Goal: Contribute content: Add original content to the website for others to see

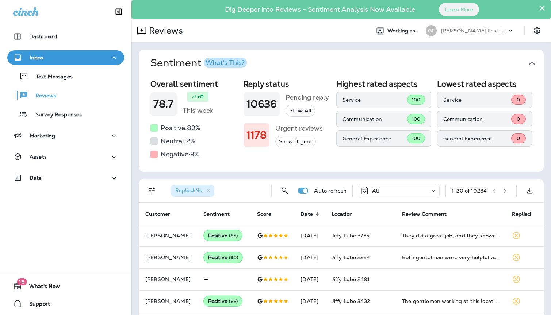
click at [493, 26] on div "[PERSON_NAME] Fast Lube dba [PERSON_NAME]" at bounding box center [474, 30] width 66 height 11
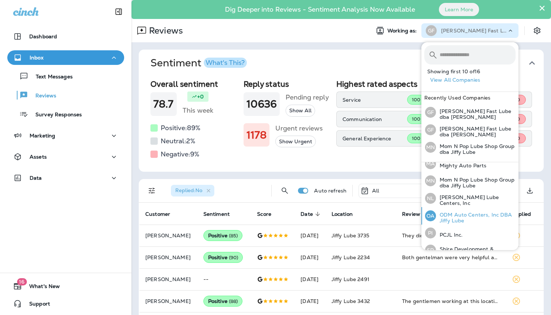
scroll to position [161, 0]
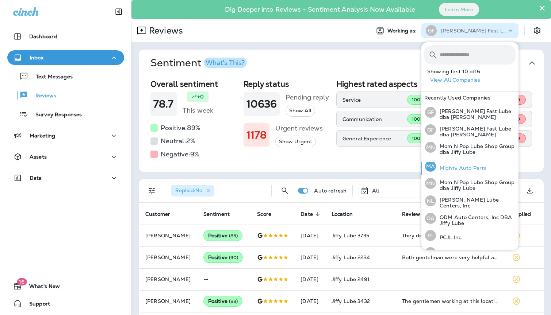
click at [469, 166] on p "Mighty Auto Parts" at bounding box center [461, 168] width 50 height 6
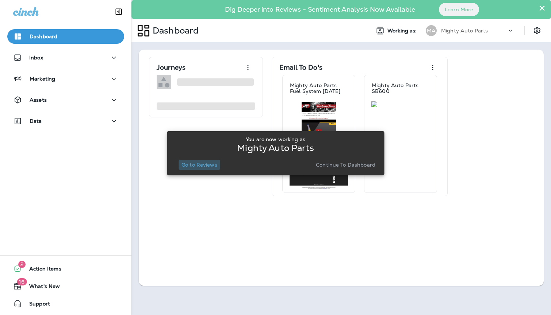
click at [206, 164] on p "Go to Reviews" at bounding box center [199, 165] width 36 height 6
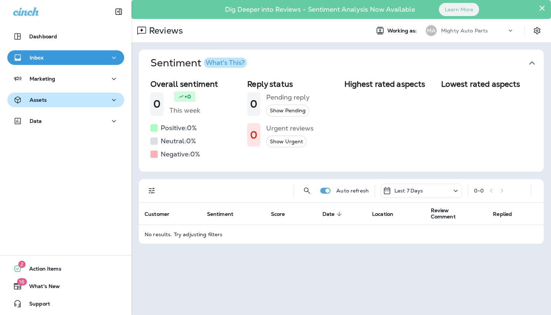
click at [57, 102] on div "Assets" at bounding box center [65, 100] width 105 height 9
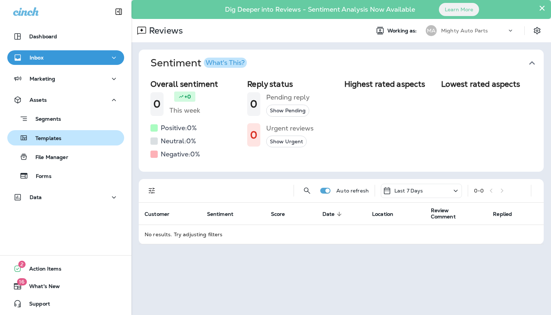
click at [46, 138] on p "Templates" at bounding box center [44, 138] width 33 height 7
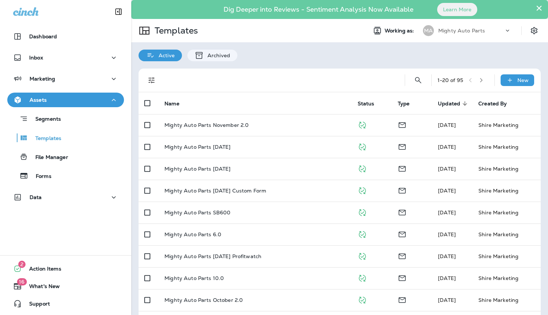
click at [152, 80] on icon "Filters" at bounding box center [151, 80] width 9 height 9
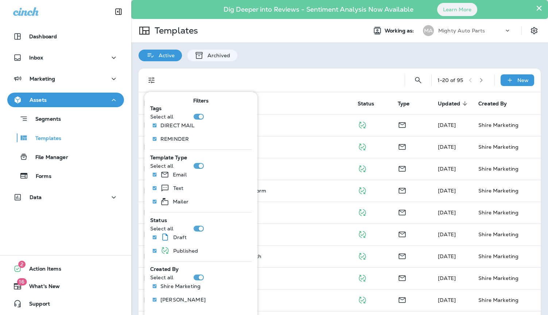
scroll to position [79, 0]
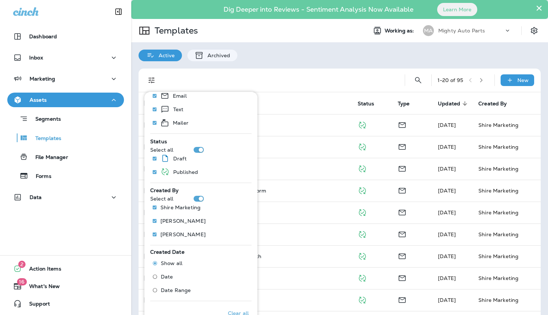
click at [177, 297] on div "Show all Date Date Range" at bounding box center [174, 278] width 43 height 40
click at [178, 294] on label "Date Range" at bounding box center [170, 291] width 42 height 12
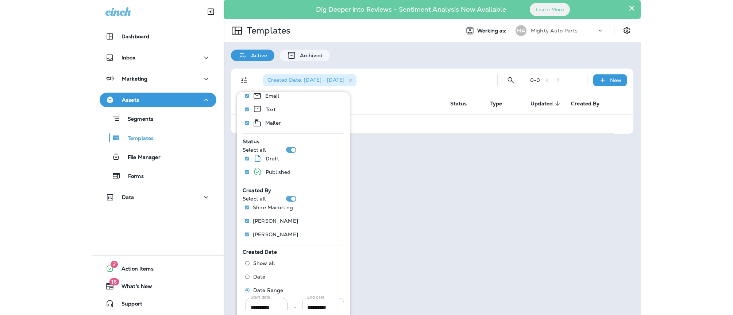
scroll to position [98, 0]
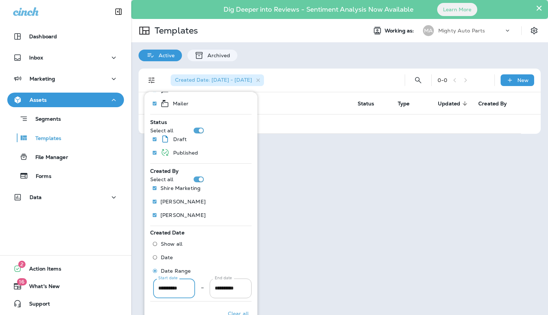
click at [161, 289] on input "**********" at bounding box center [174, 288] width 42 height 19
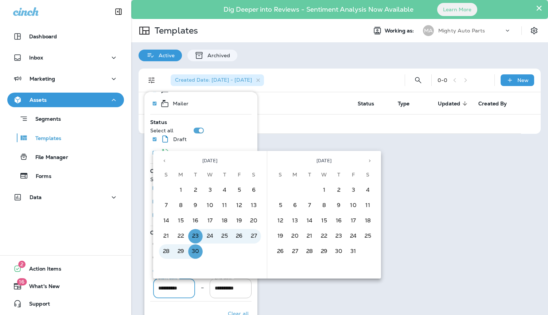
drag, startPoint x: 161, startPoint y: 289, endPoint x: 173, endPoint y: 288, distance: 12.1
click at [161, 289] on input "**********" at bounding box center [174, 288] width 42 height 19
click at [164, 158] on button "Previous month" at bounding box center [164, 160] width 11 height 11
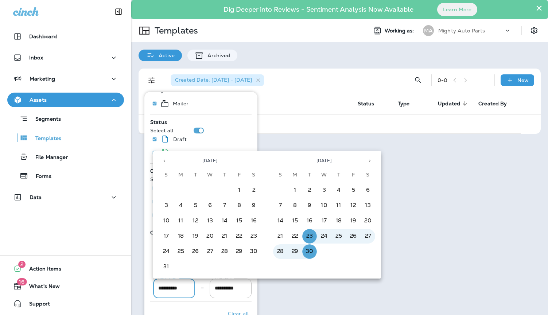
click at [164, 158] on button "Previous month" at bounding box center [164, 160] width 11 height 11
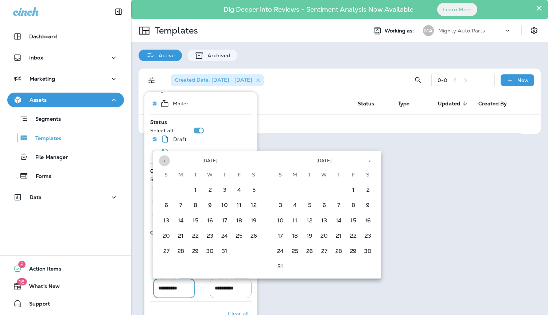
click at [164, 158] on button "Previous month" at bounding box center [164, 160] width 11 height 11
click at [198, 191] on button "1" at bounding box center [195, 190] width 15 height 15
type input "**********"
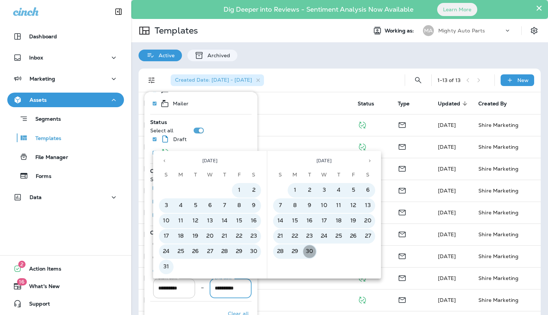
click at [310, 251] on button "30" at bounding box center [309, 251] width 15 height 15
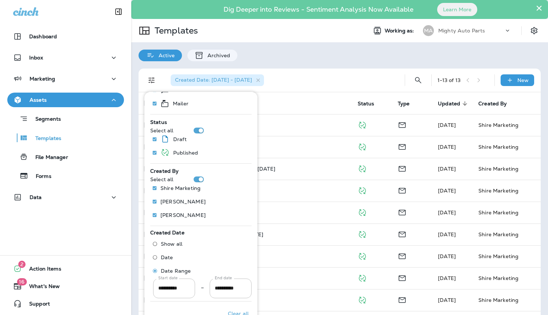
click at [354, 65] on div "Created Date: [DATE] - [DATE] 1 - 13 of 13 New Name Status Type Updated sorted …" at bounding box center [339, 233] width 417 height 345
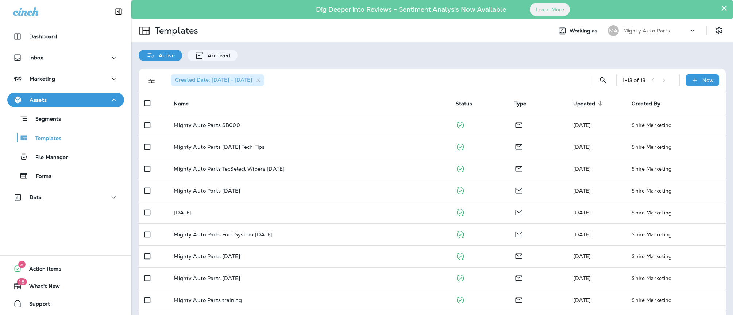
click at [550, 106] on span "Updated" at bounding box center [584, 104] width 22 height 6
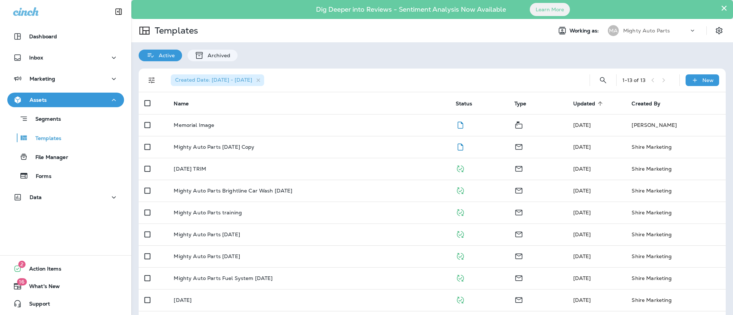
click at [550, 103] on icon at bounding box center [600, 103] width 7 height 7
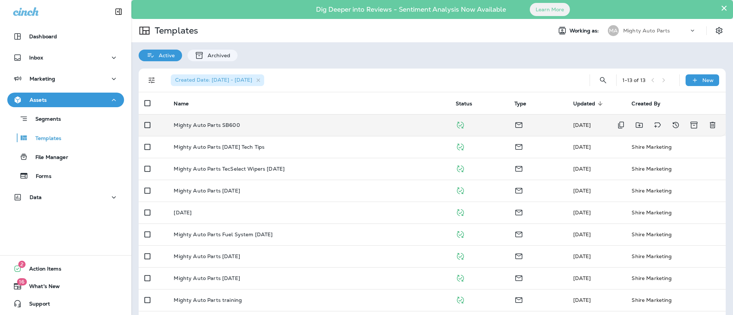
scroll to position [91, 0]
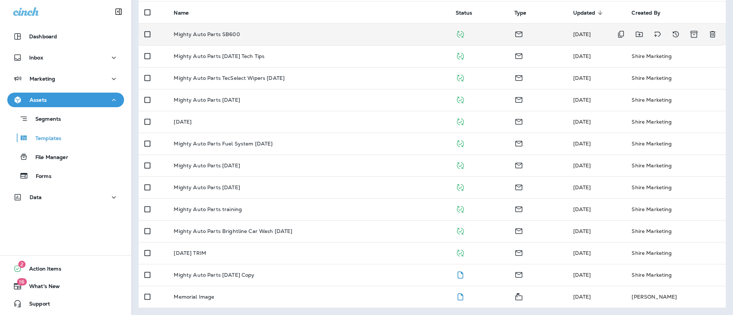
click at [242, 31] on td "Mighty Auto Parts SB600" at bounding box center [309, 34] width 282 height 22
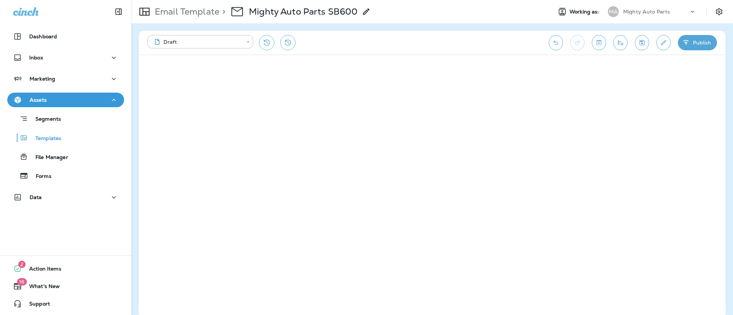
click at [181, 15] on p "Email Template" at bounding box center [185, 11] width 67 height 11
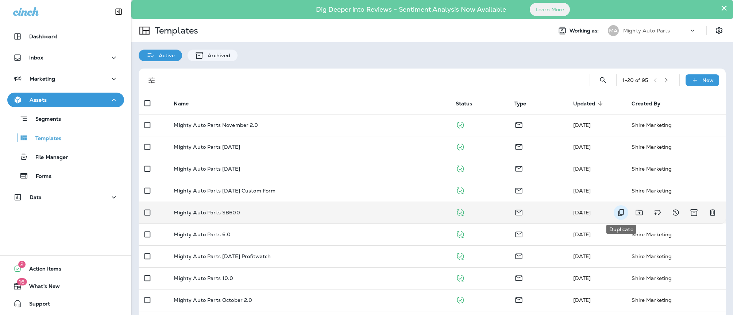
click at [550, 211] on icon "Duplicate" at bounding box center [621, 212] width 6 height 7
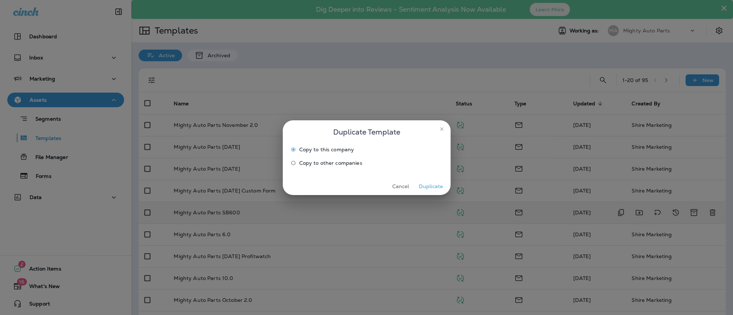
click at [430, 188] on button "Duplicate" at bounding box center [430, 186] width 27 height 11
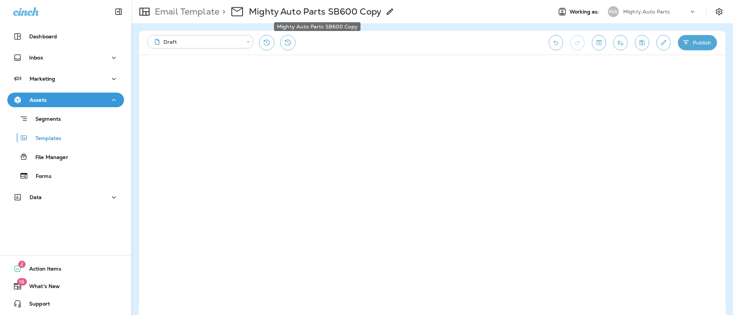
click at [345, 12] on p "Mighty Auto Parts SB600 Copy" at bounding box center [315, 11] width 132 height 11
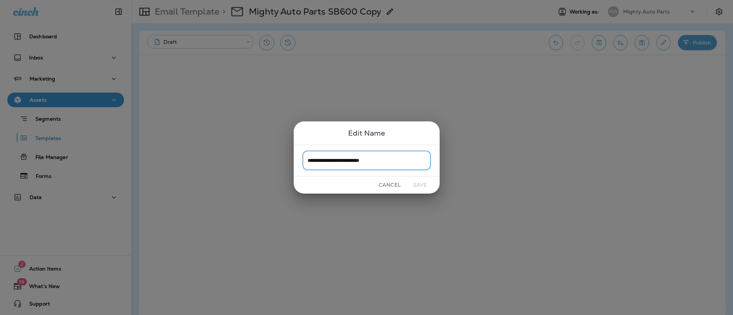
click at [367, 163] on input "**********" at bounding box center [366, 160] width 128 height 19
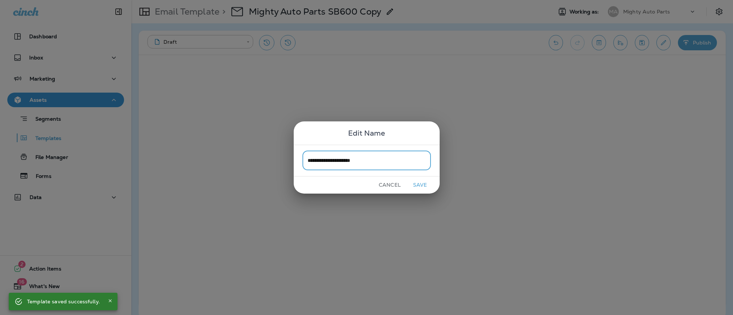
type input "**********"
click at [421, 187] on button "Save" at bounding box center [419, 184] width 27 height 11
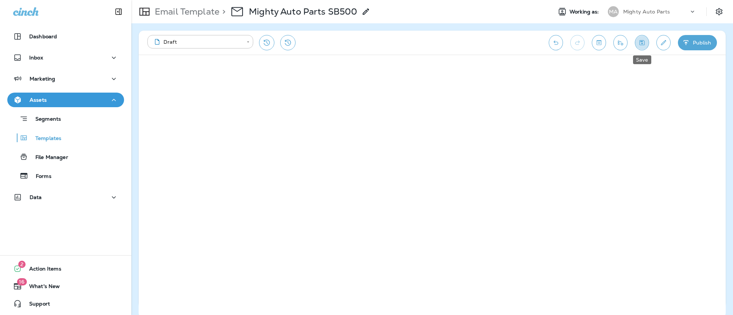
click at [550, 45] on icon "Save" at bounding box center [642, 42] width 5 height 5
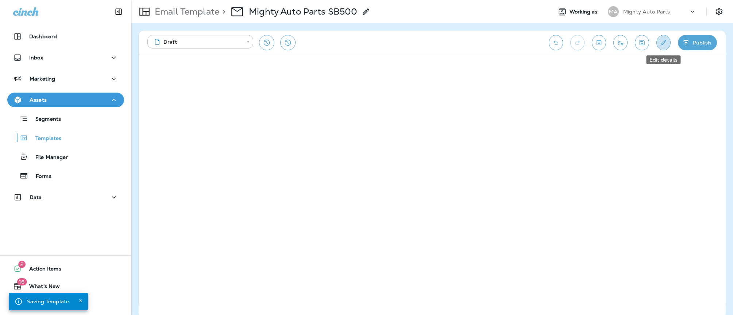
click at [550, 40] on icon "Edit details" at bounding box center [664, 42] width 8 height 7
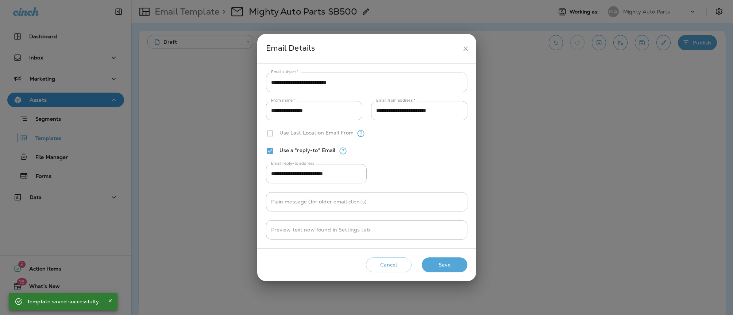
click at [352, 81] on input "**********" at bounding box center [366, 82] width 201 height 19
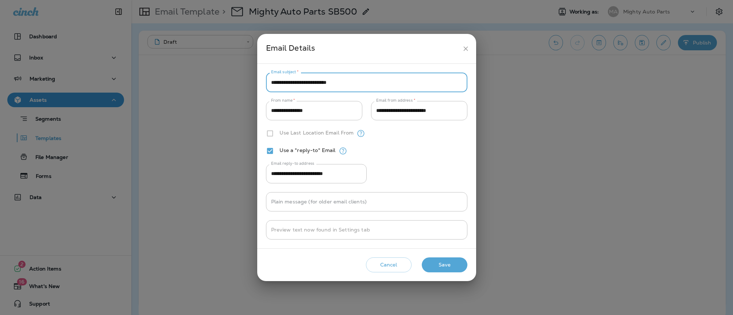
drag, startPoint x: 349, startPoint y: 83, endPoint x: 307, endPoint y: 84, distance: 42.7
click at [307, 84] on input "**********" at bounding box center [366, 82] width 201 height 19
click at [308, 81] on input "**********" at bounding box center [366, 82] width 201 height 19
type input "**********"
click at [448, 267] on button "Save" at bounding box center [445, 265] width 46 height 15
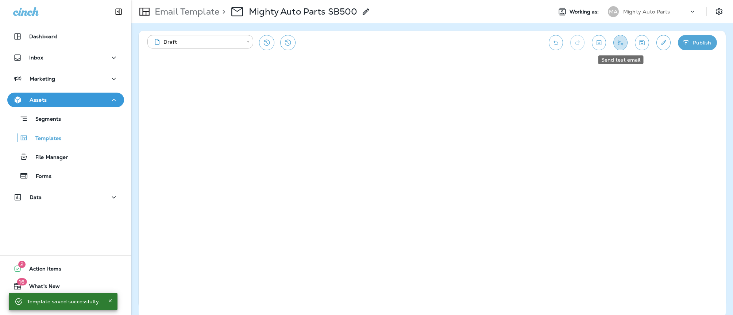
click at [550, 44] on button "Send test email" at bounding box center [620, 42] width 14 height 15
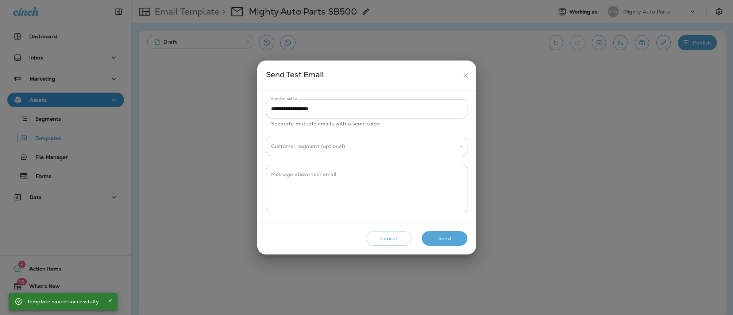
click at [456, 239] on button "Send" at bounding box center [445, 238] width 46 height 15
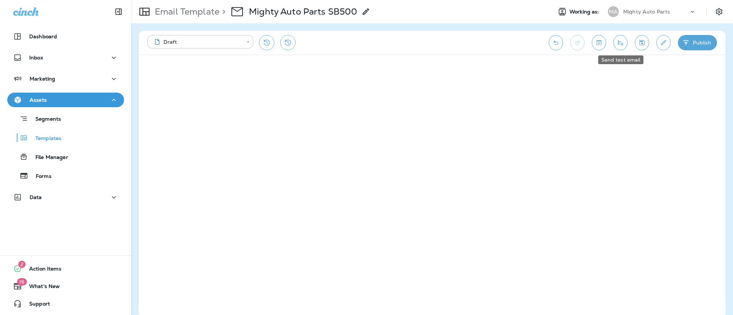
click at [550, 42] on icon "Send test email" at bounding box center [621, 42] width 8 height 7
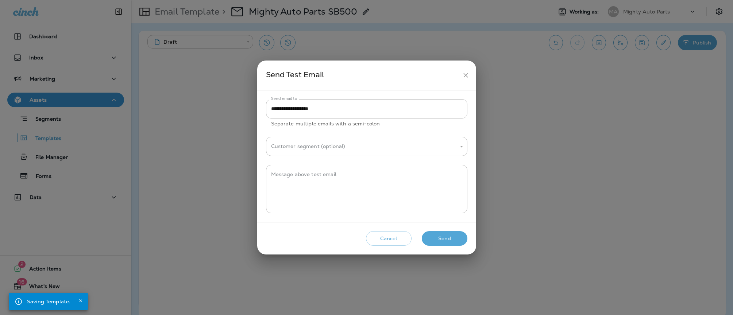
click at [454, 239] on button "Send" at bounding box center [445, 238] width 46 height 15
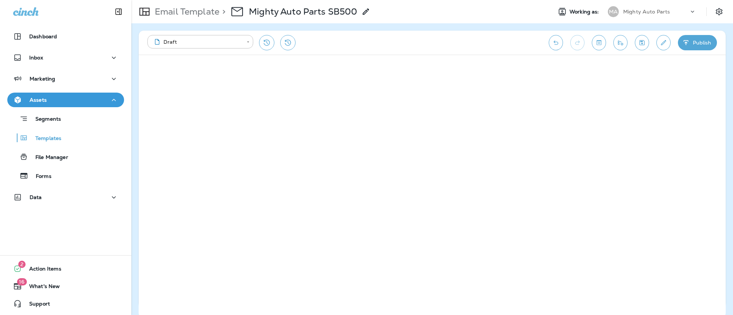
click at [550, 42] on icon "button" at bounding box center [686, 42] width 8 height 7
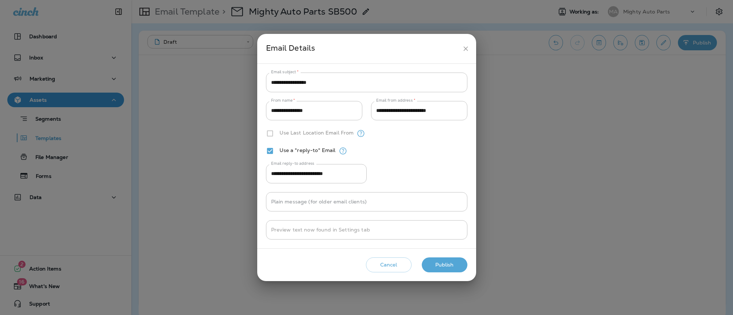
click at [453, 273] on div "Cancel Publish" at bounding box center [366, 265] width 207 height 21
click at [451, 269] on button "Publish" at bounding box center [445, 265] width 46 height 15
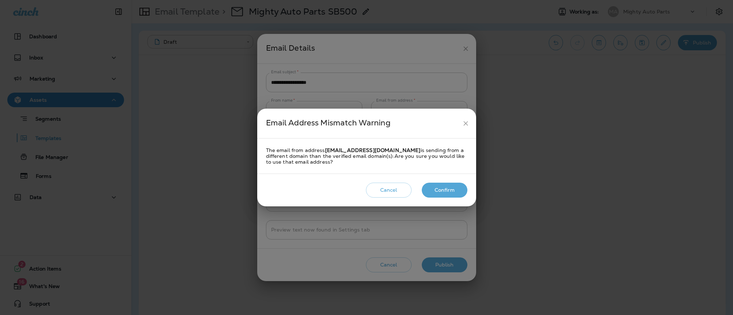
click at [446, 192] on button "Confirm" at bounding box center [445, 190] width 46 height 15
